Goal: Transaction & Acquisition: Subscribe to service/newsletter

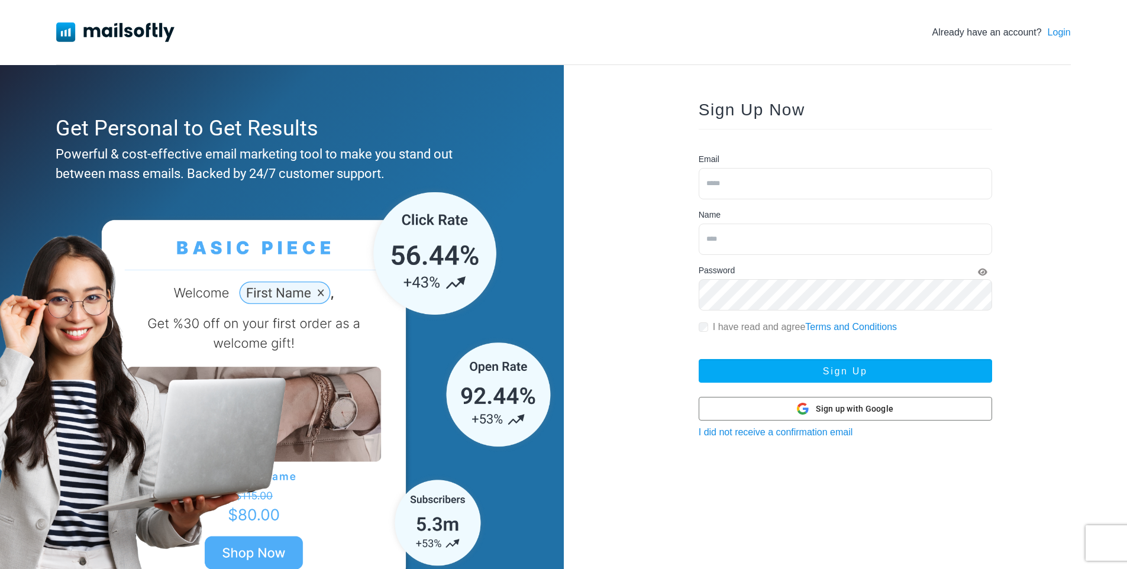
drag, startPoint x: 929, startPoint y: 132, endPoint x: 767, endPoint y: 160, distance: 164.5
click at [767, 160] on div "Email" at bounding box center [845, 176] width 293 height 46
click at [780, 191] on input "email" at bounding box center [845, 183] width 293 height 31
type input "*****"
